Goal: Feedback & Contribution: Submit feedback/report problem

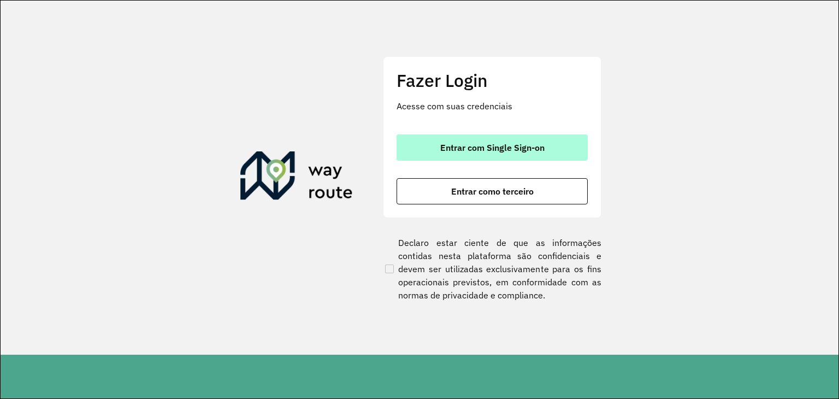
click at [474, 143] on span "Entrar com Single Sign-on" at bounding box center [492, 147] width 104 height 9
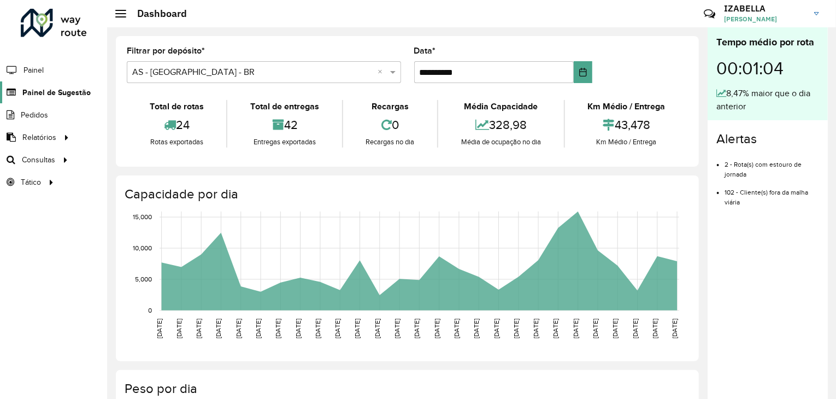
click at [39, 92] on span "Painel de Sugestão" at bounding box center [56, 92] width 68 height 11
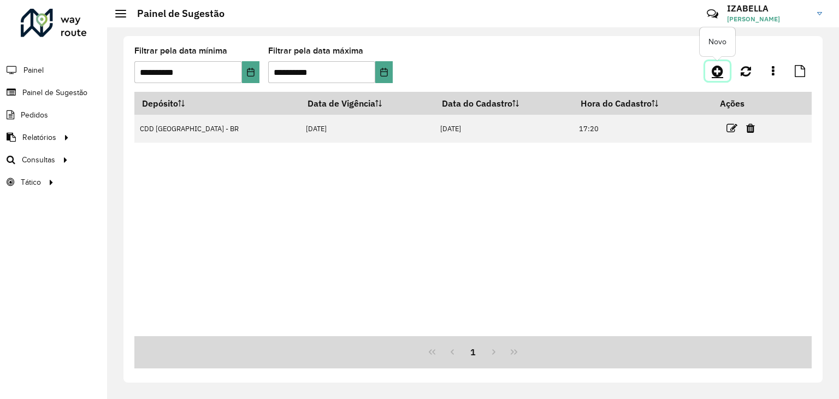
click at [718, 79] on link at bounding box center [717, 71] width 25 height 20
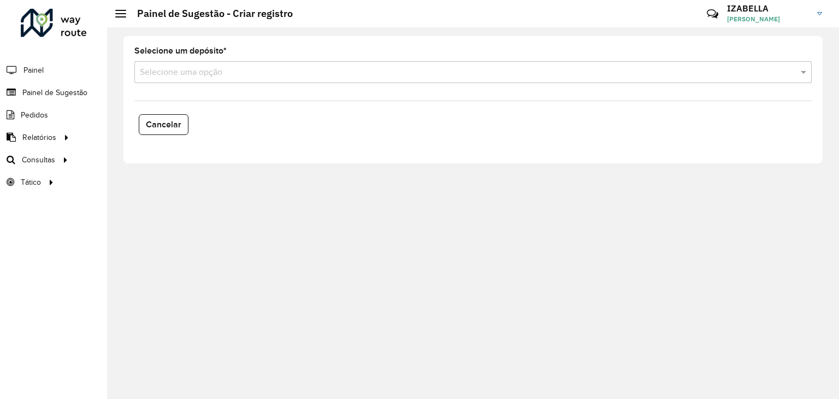
click at [286, 77] on input "text" at bounding box center [462, 72] width 644 height 13
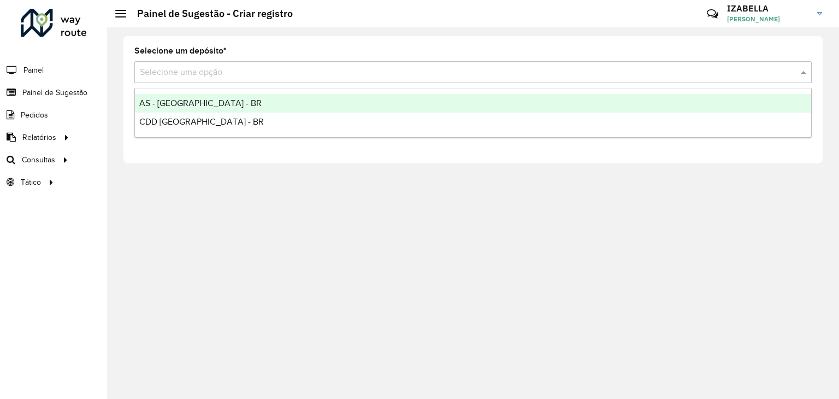
click at [163, 103] on span "AS - [GEOGRAPHIC_DATA] - BR" at bounding box center [200, 102] width 122 height 9
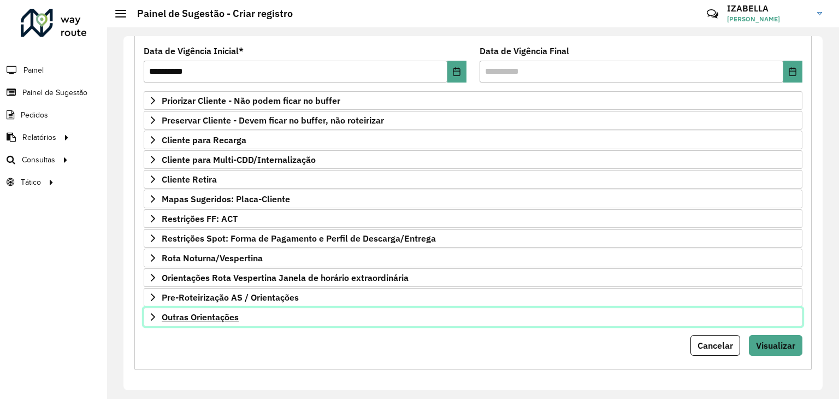
click at [264, 312] on link "Outras Orientações" at bounding box center [473, 317] width 659 height 19
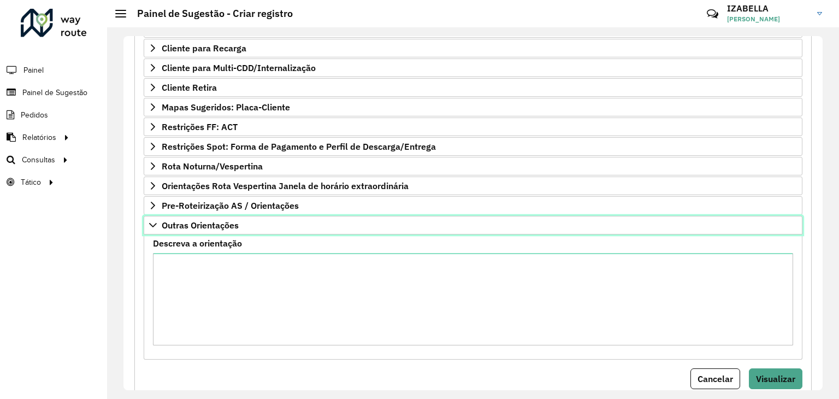
scroll to position [255, 0]
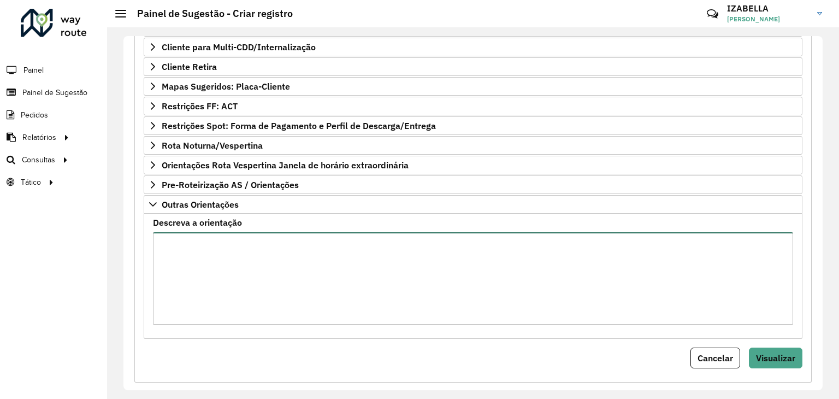
click at [293, 297] on textarea "Descreva a orientação" at bounding box center [473, 278] width 640 height 92
paste textarea "**********"
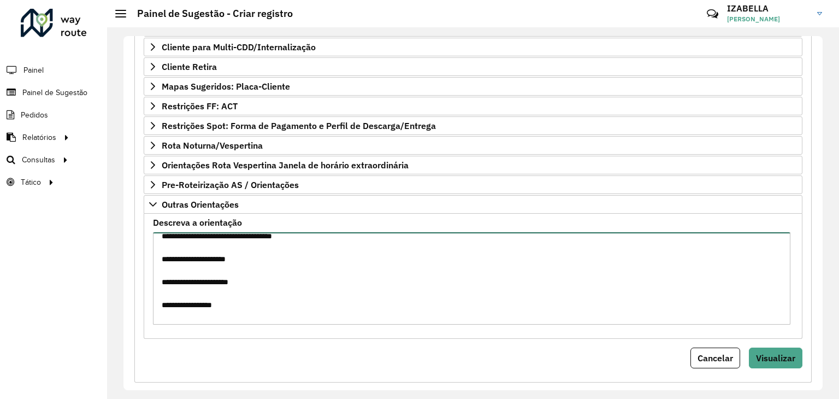
scroll to position [0, 0]
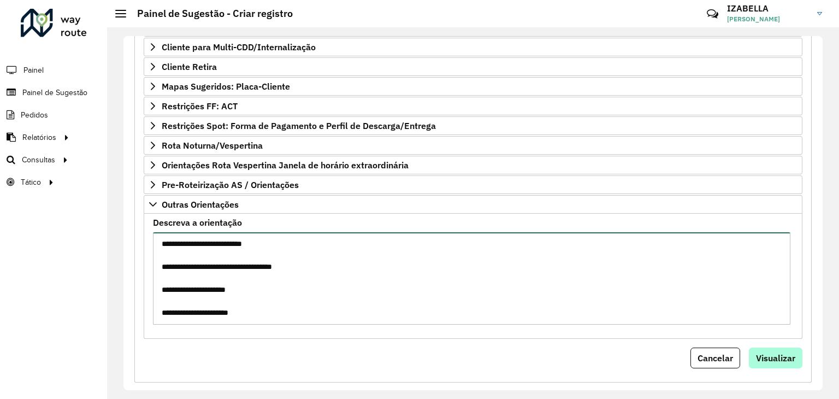
type textarea "**********"
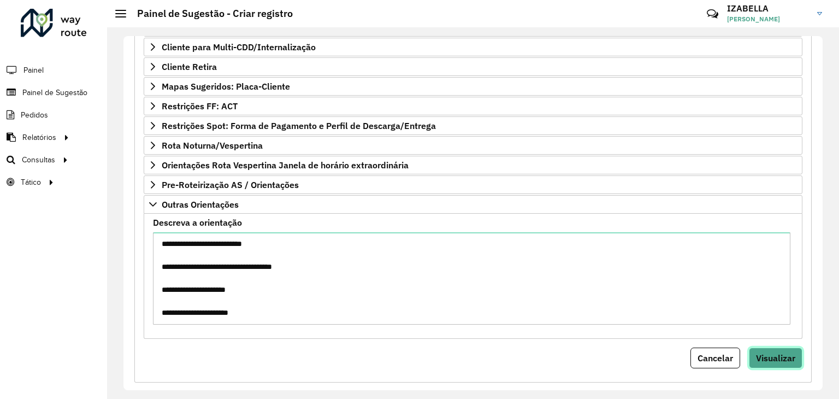
click at [776, 357] on span "Visualizar" at bounding box center [775, 357] width 39 height 11
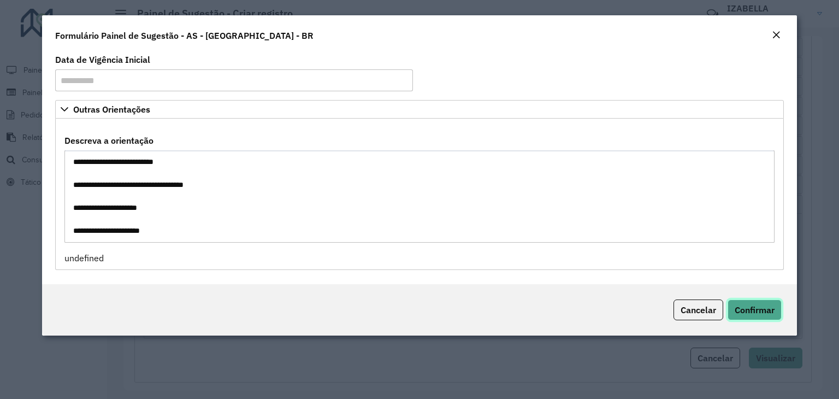
click at [764, 304] on span "Confirmar" at bounding box center [755, 309] width 40 height 11
